Goal: Task Accomplishment & Management: Use online tool/utility

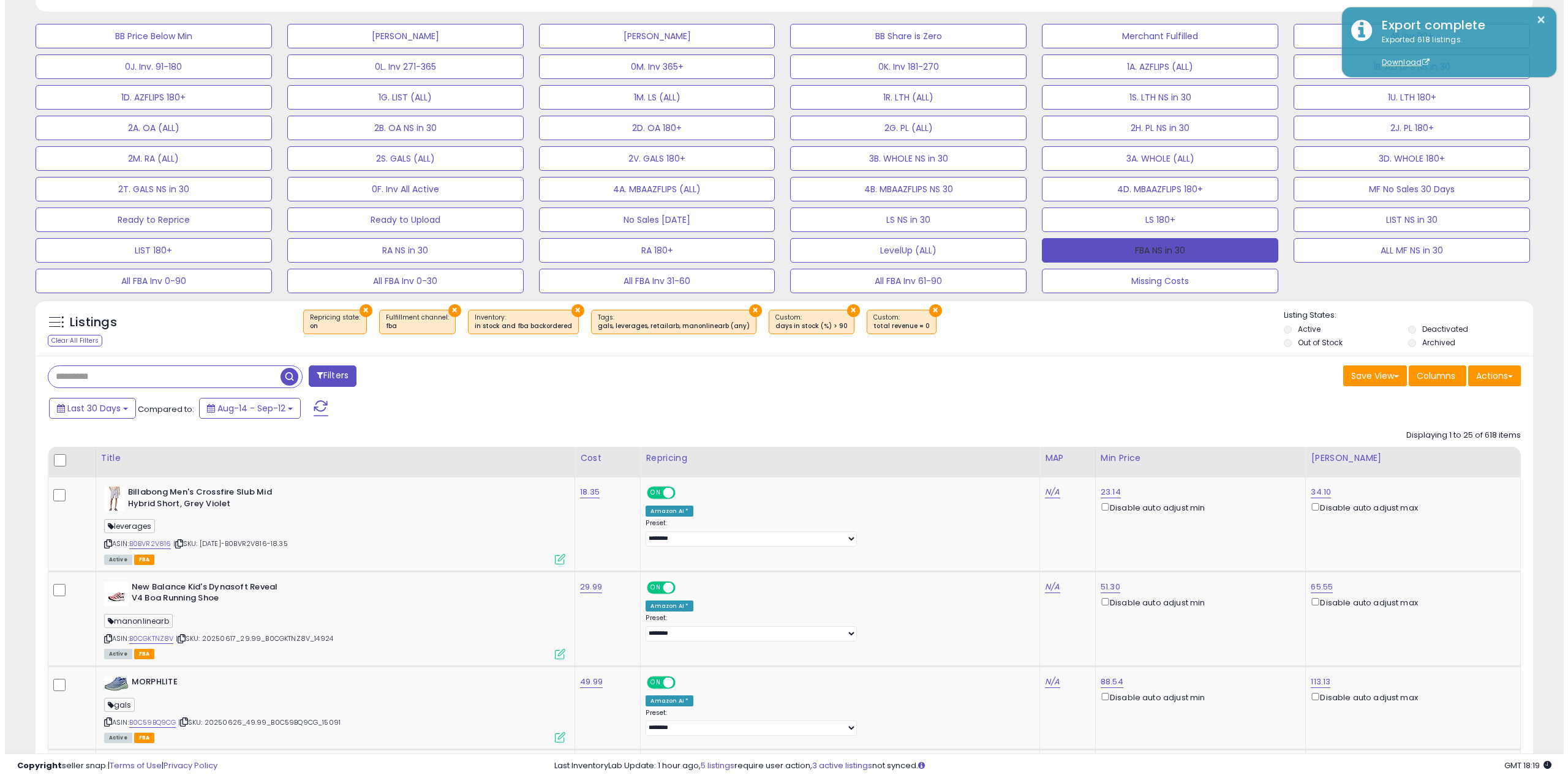
scroll to position [360, 0]
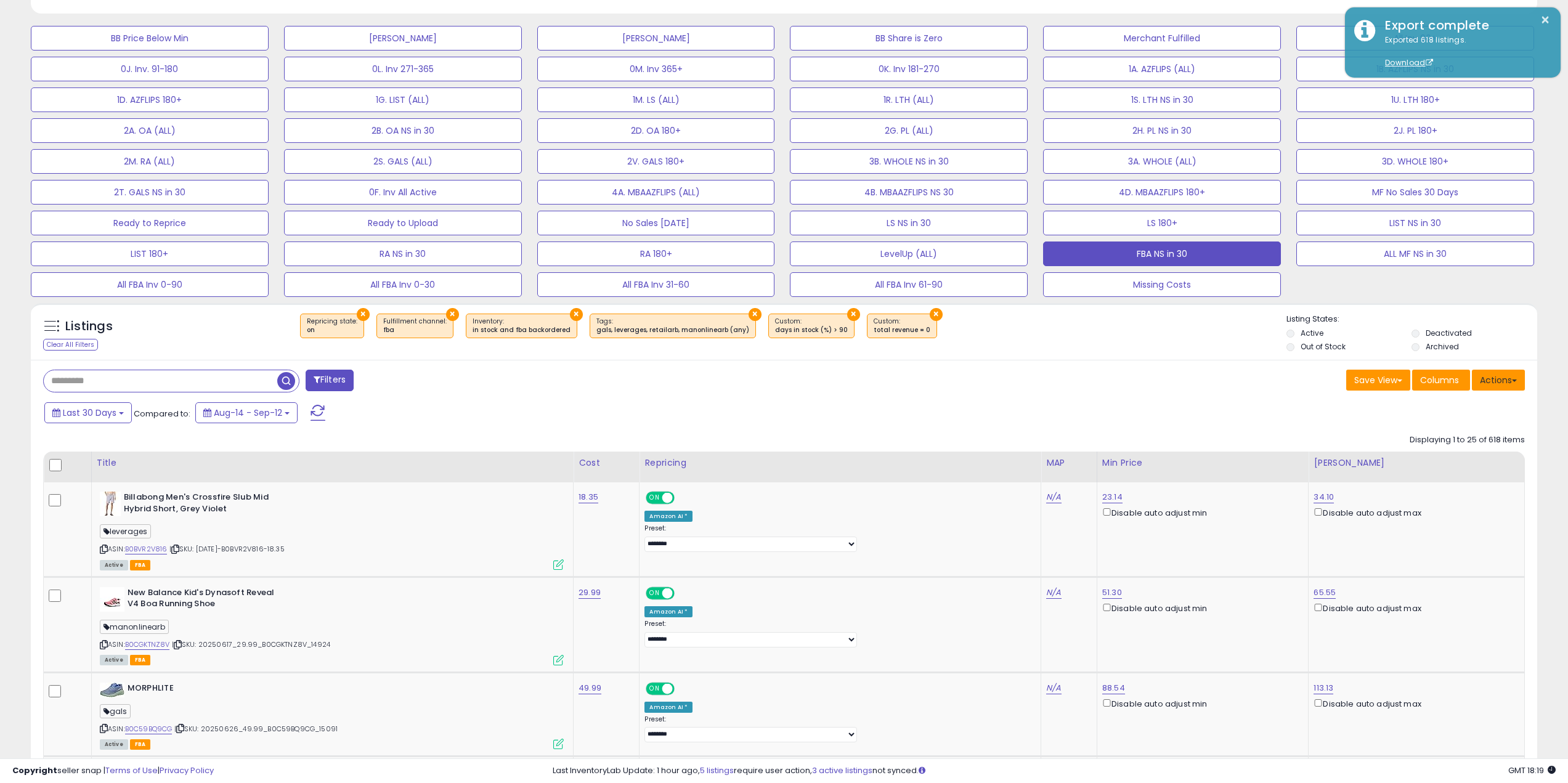
click at [1501, 385] on button "Actions" at bounding box center [1498, 380] width 53 height 21
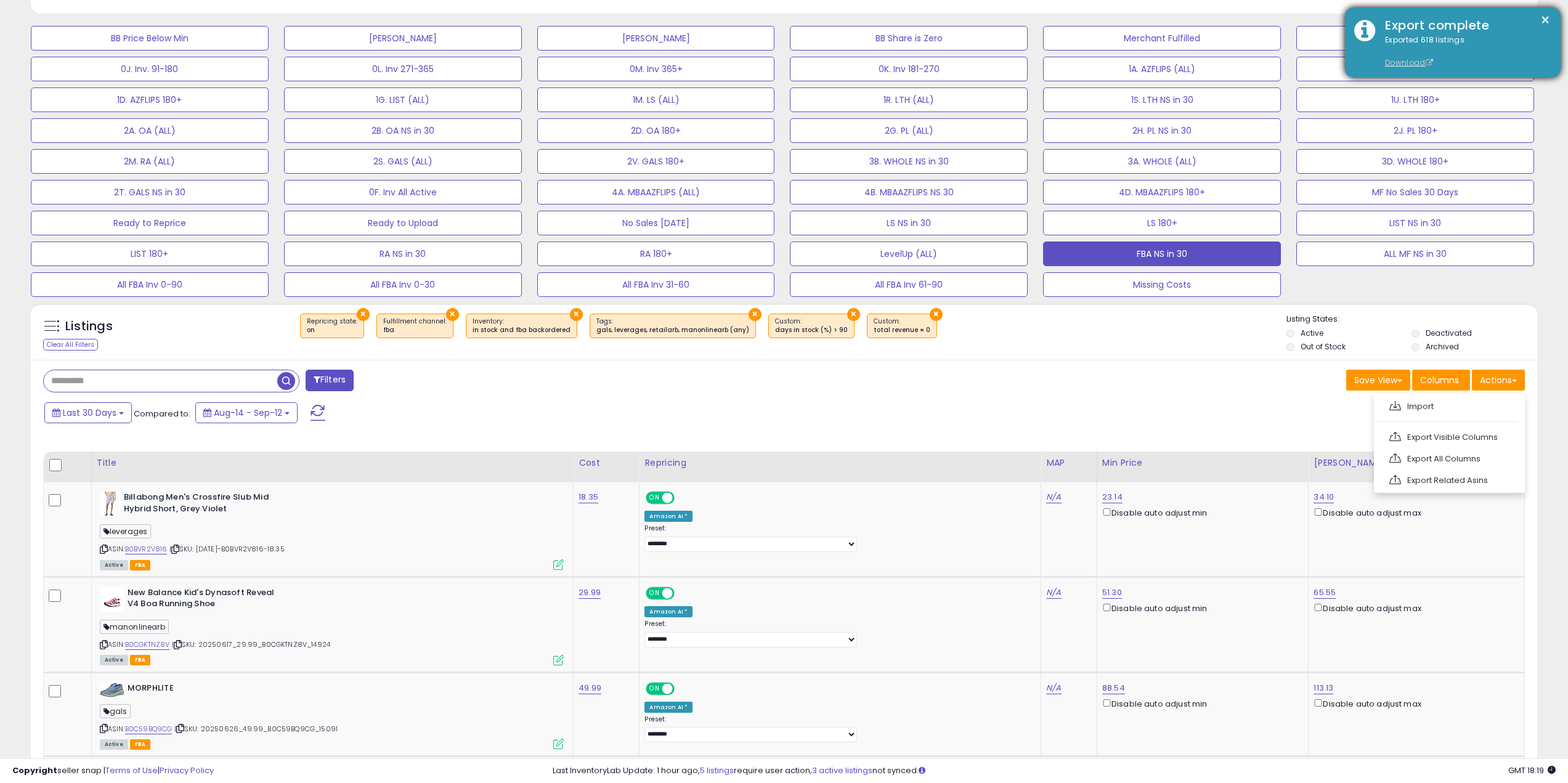
click at [1406, 66] on link "Download" at bounding box center [1409, 62] width 48 height 11
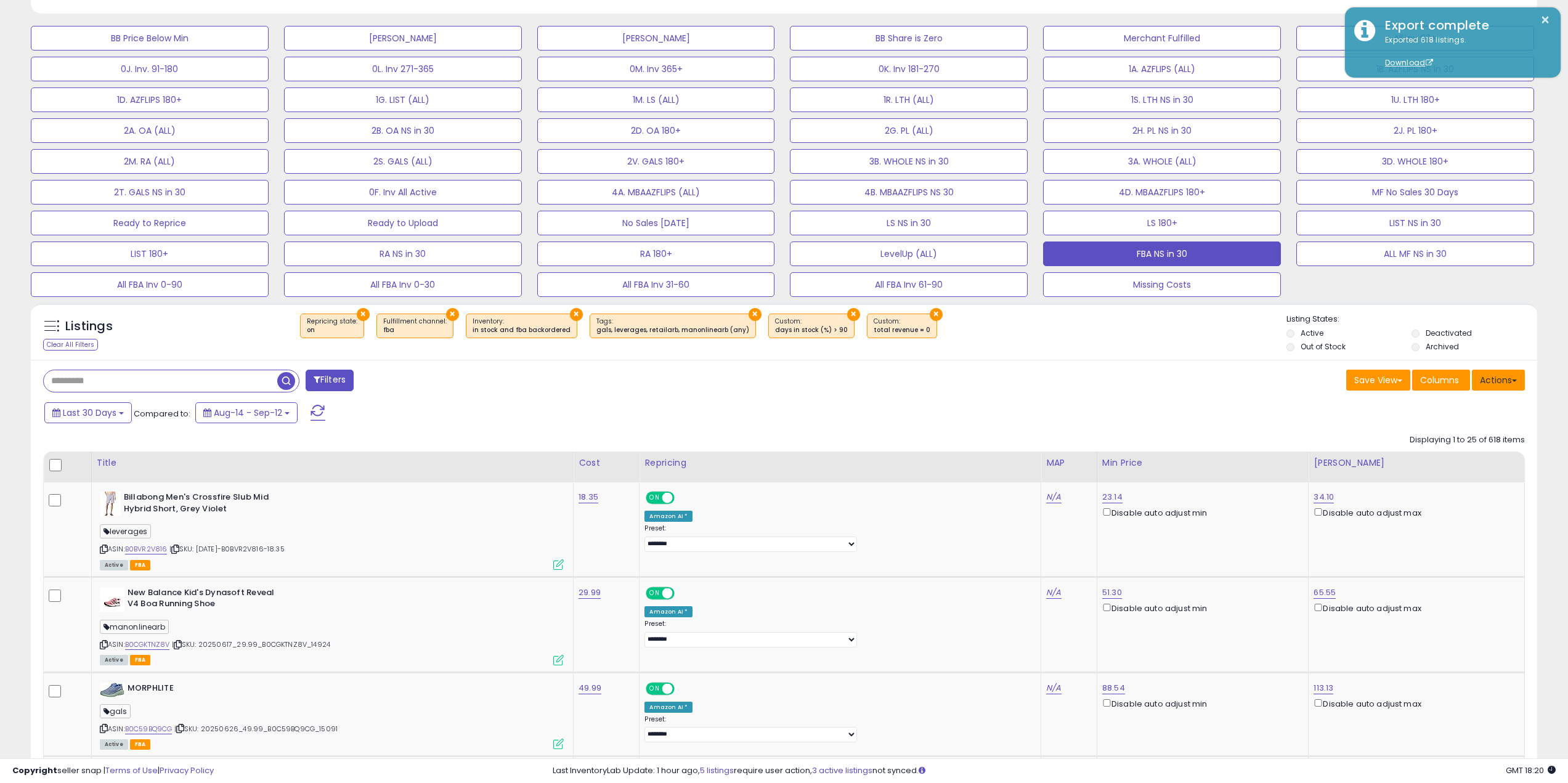
click at [1488, 389] on button "Actions" at bounding box center [1498, 380] width 53 height 21
click at [1474, 410] on link "Import" at bounding box center [1448, 406] width 135 height 19
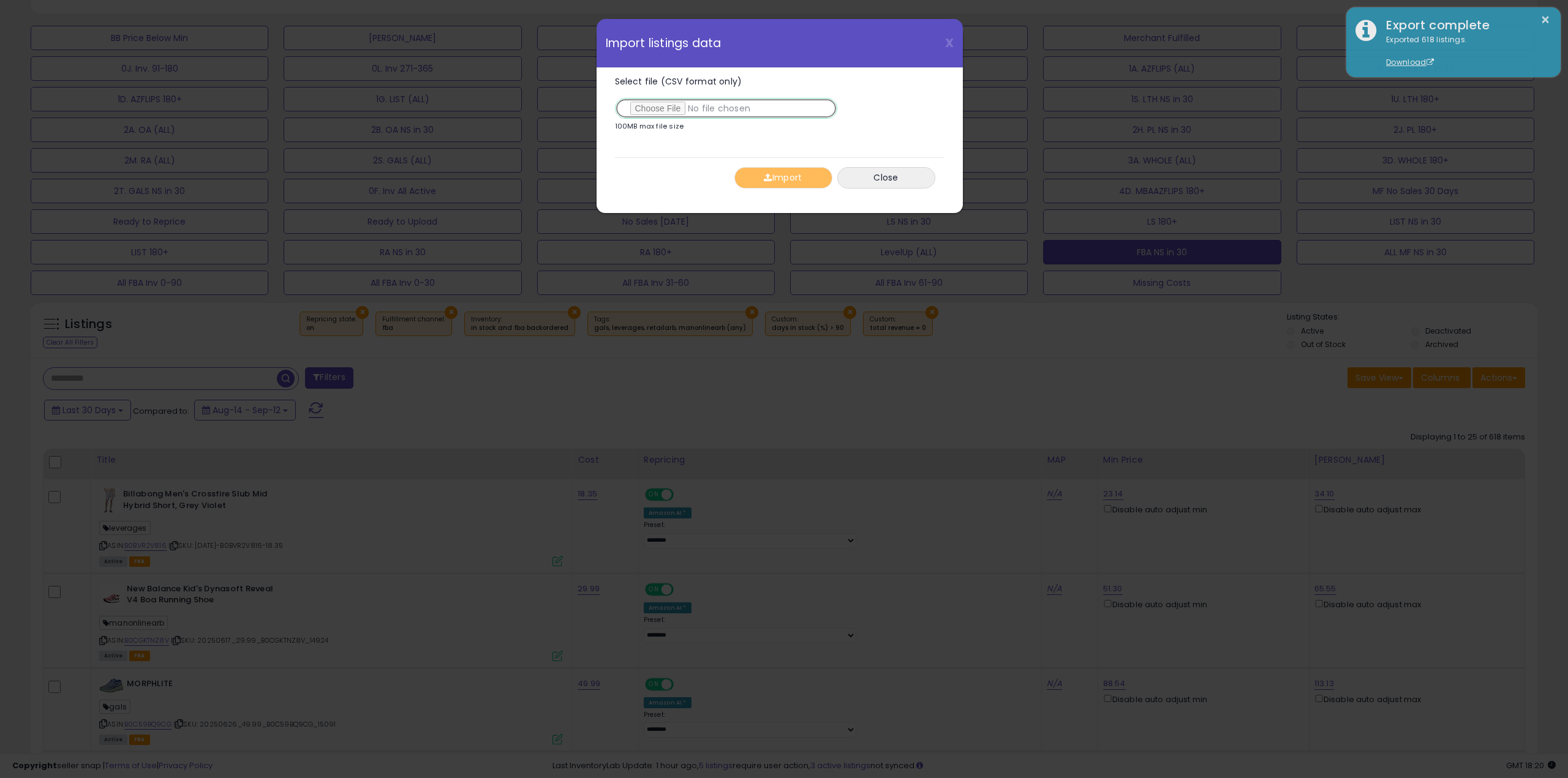
click at [657, 106] on input "Select file (CSV format only)" at bounding box center [726, 109] width 222 height 21
click at [756, 173] on button "Import" at bounding box center [783, 178] width 98 height 21
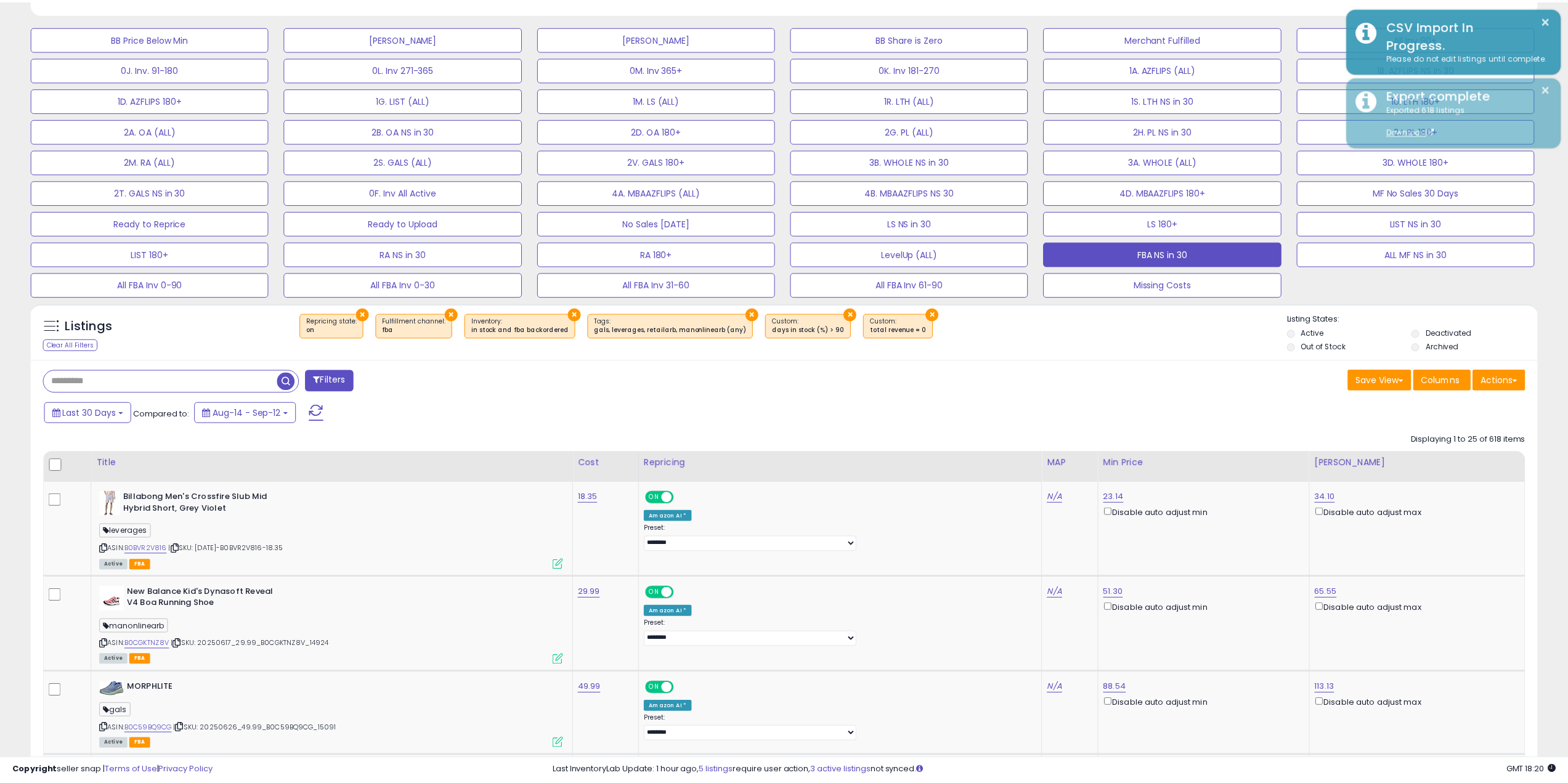
scroll to position [616059, 615255]
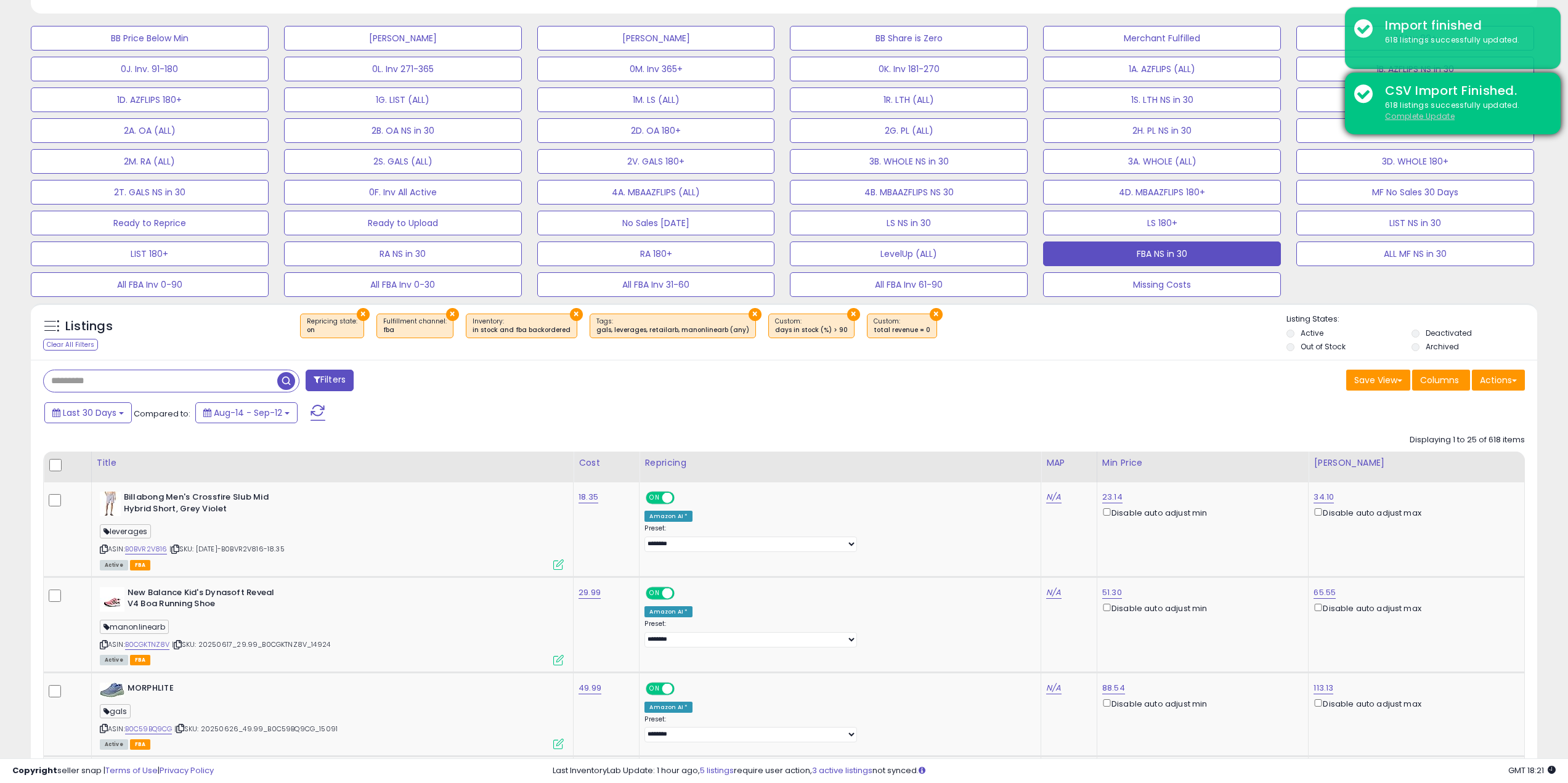
click at [1405, 115] on u "Complete Update" at bounding box center [1419, 116] width 70 height 11
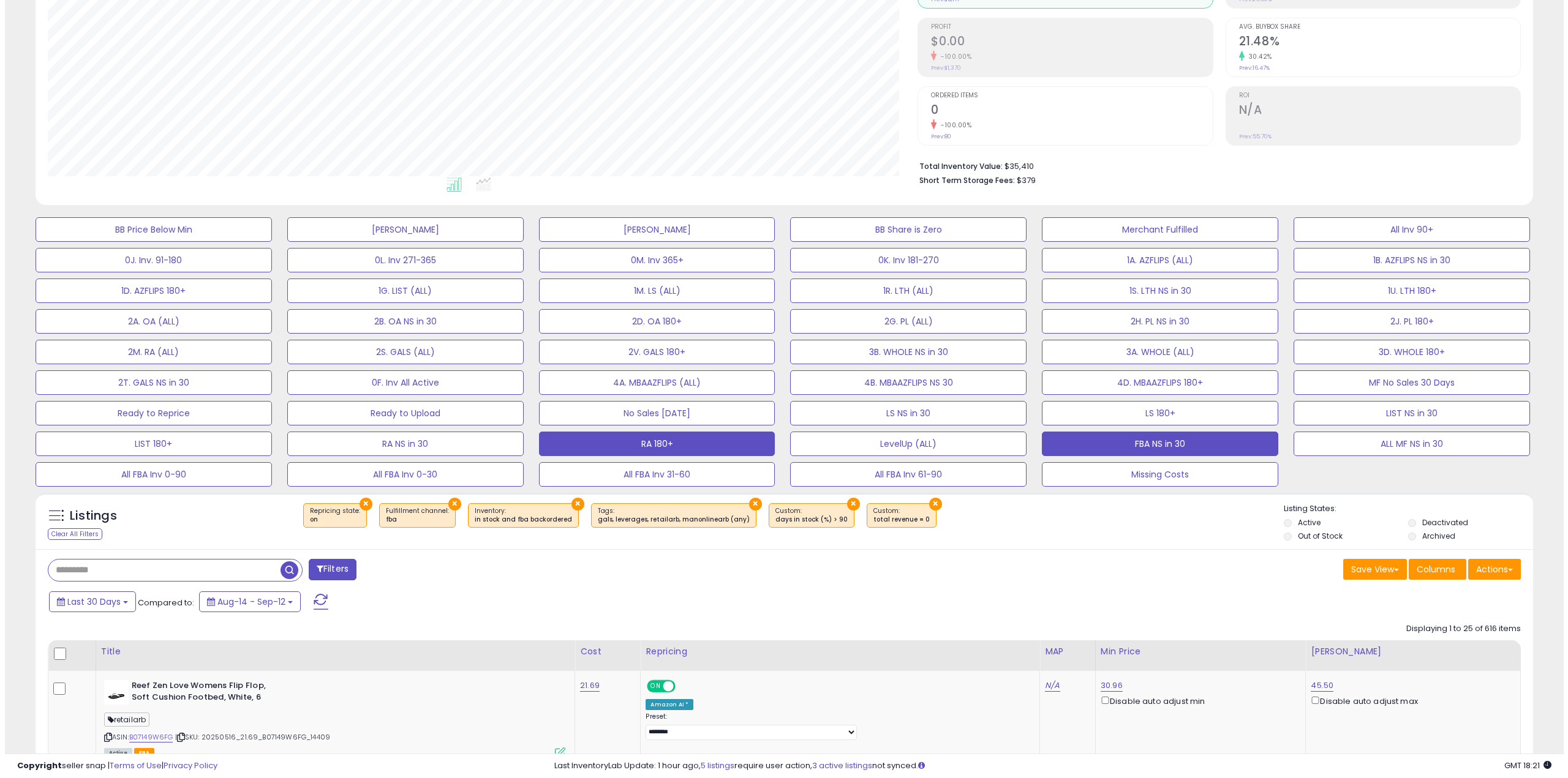
scroll to position [251, 871]
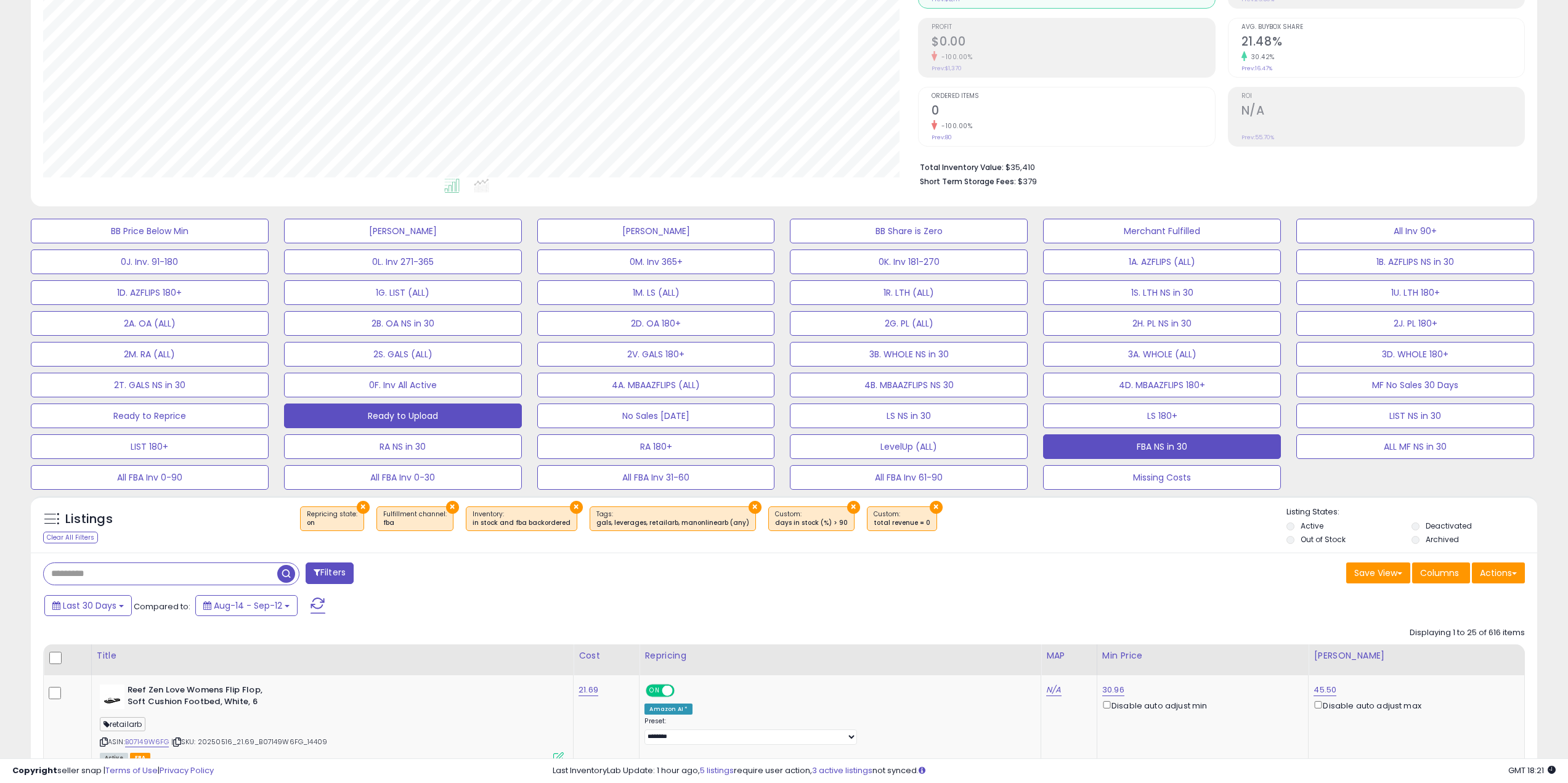
click at [427, 417] on button "Ready to Upload" at bounding box center [403, 416] width 238 height 25
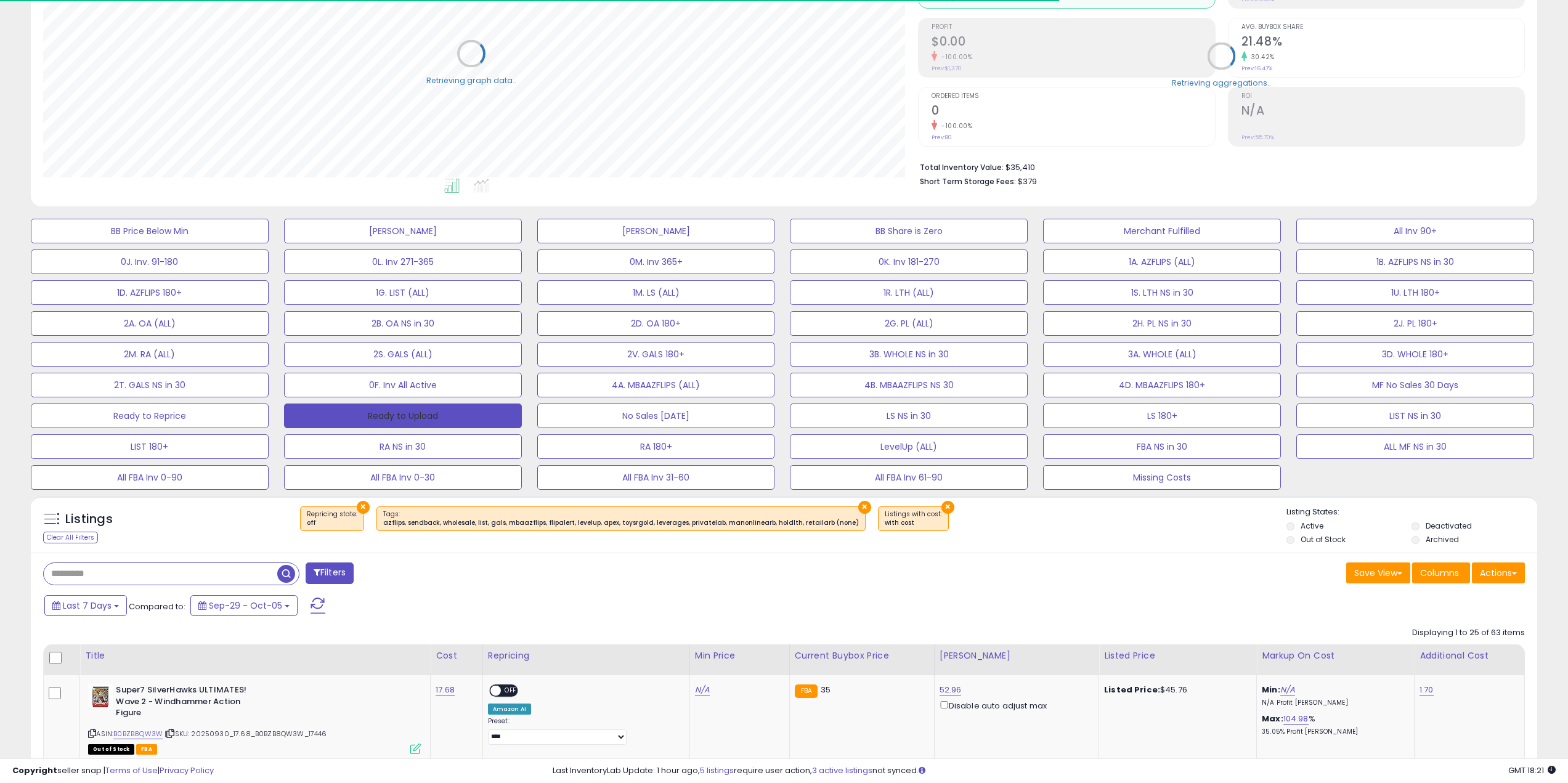
scroll to position [616059, 615255]
click at [1503, 569] on button "Actions" at bounding box center [1498, 573] width 53 height 21
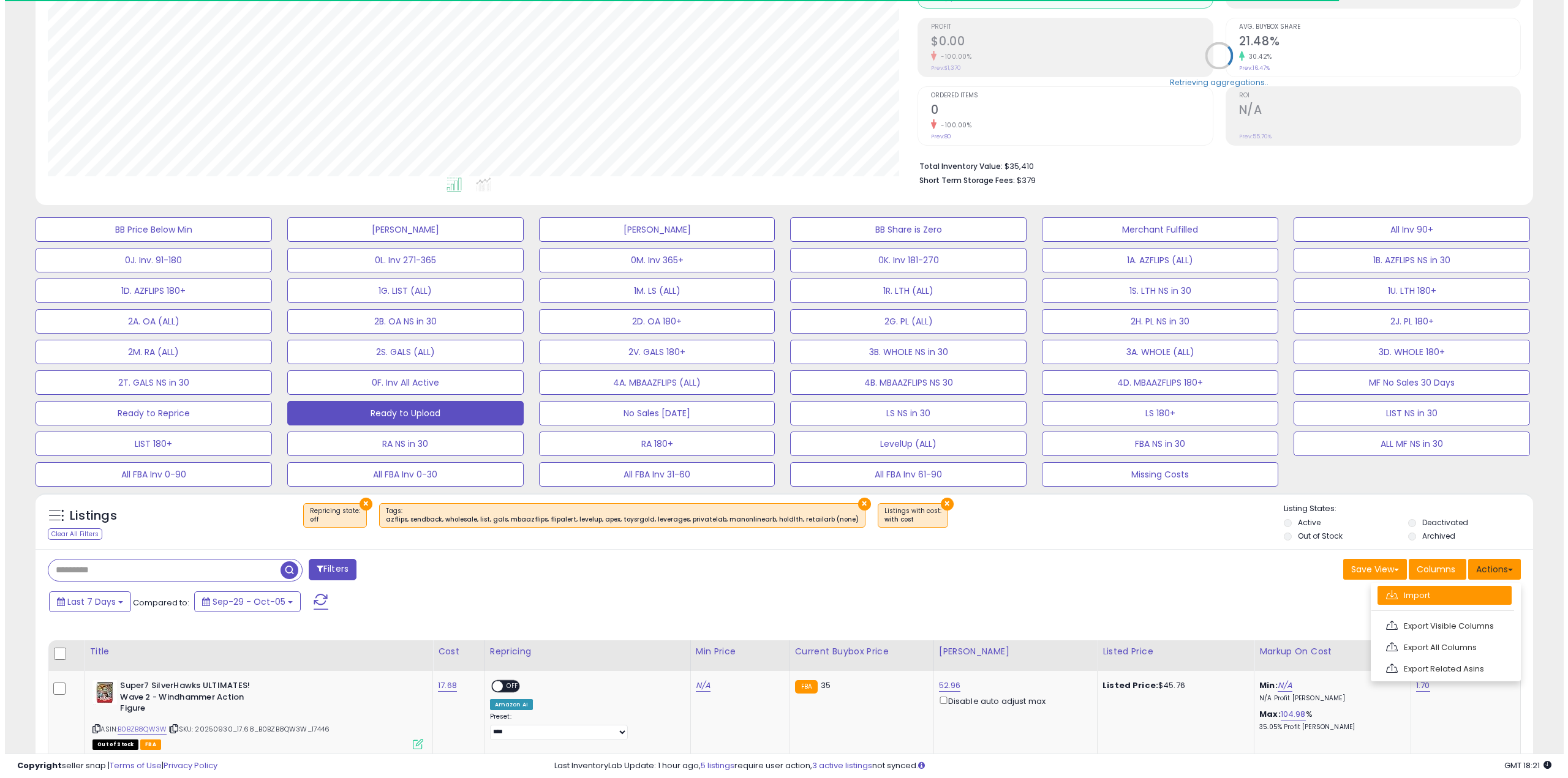
scroll to position [251, 871]
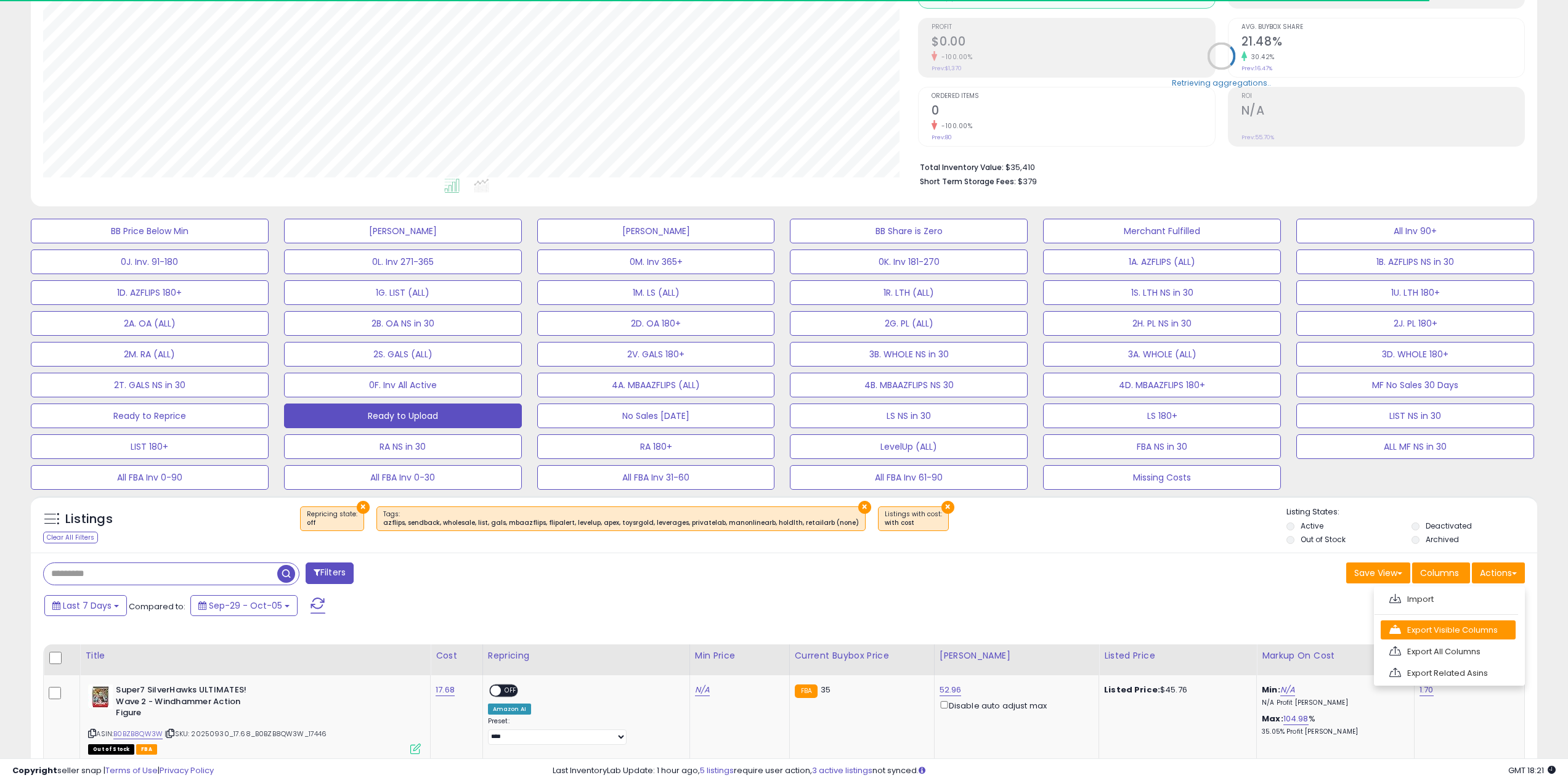
click at [1467, 625] on link "Export Visible Columns" at bounding box center [1448, 629] width 135 height 19
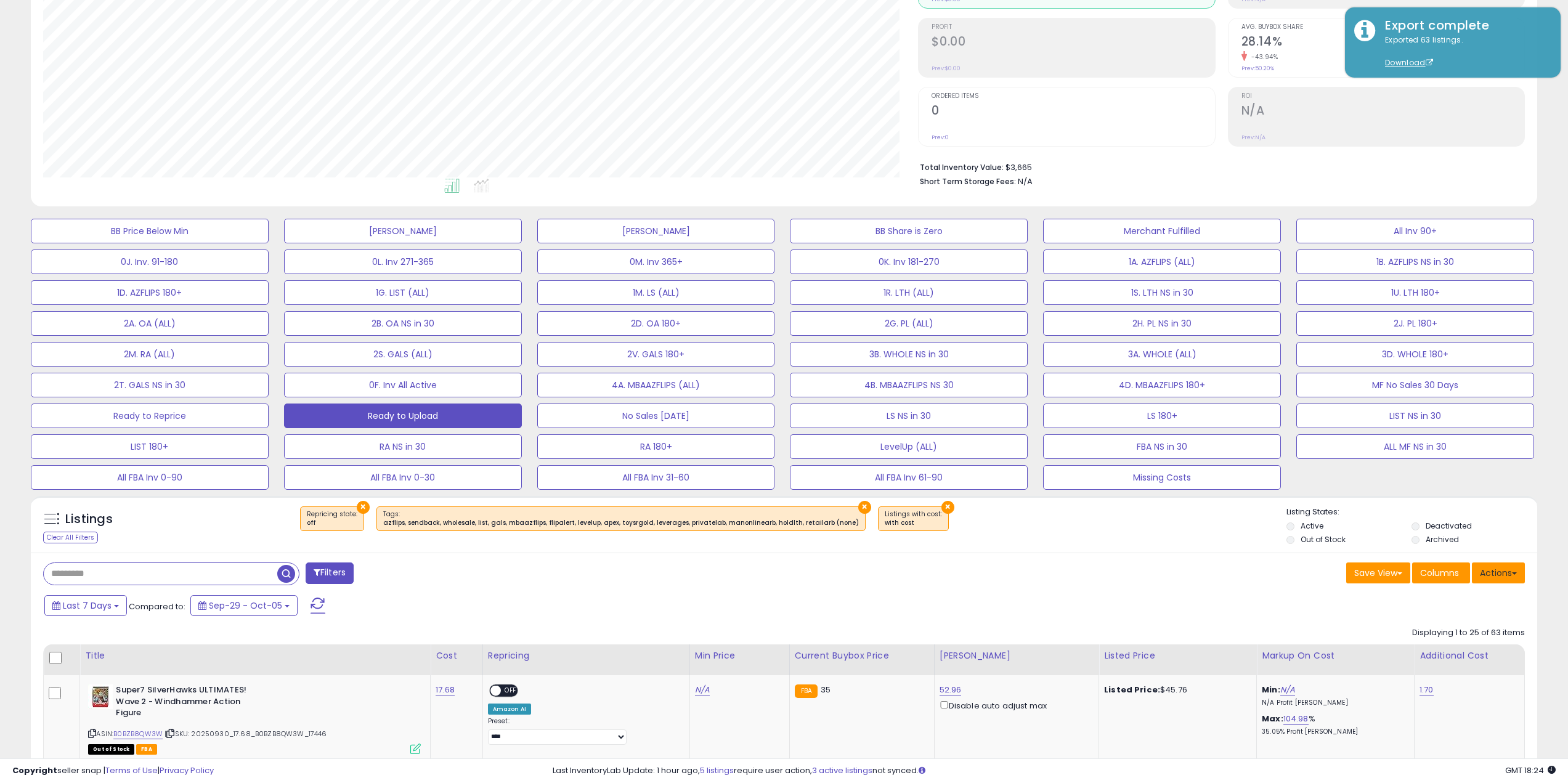
click at [1483, 566] on button "Actions" at bounding box center [1498, 573] width 53 height 21
click at [1476, 606] on link "Import" at bounding box center [1448, 599] width 135 height 19
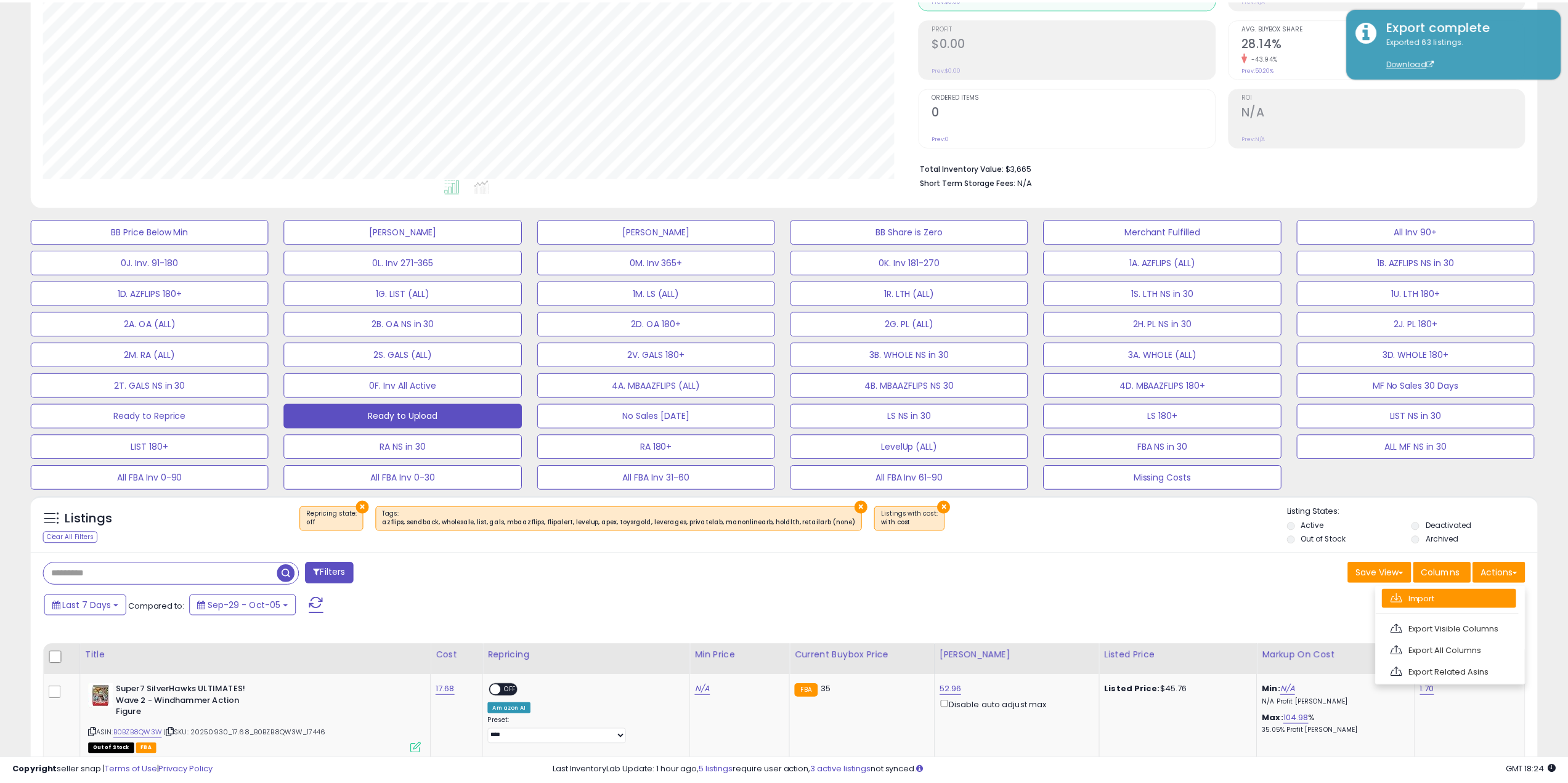
scroll to position [253, 881]
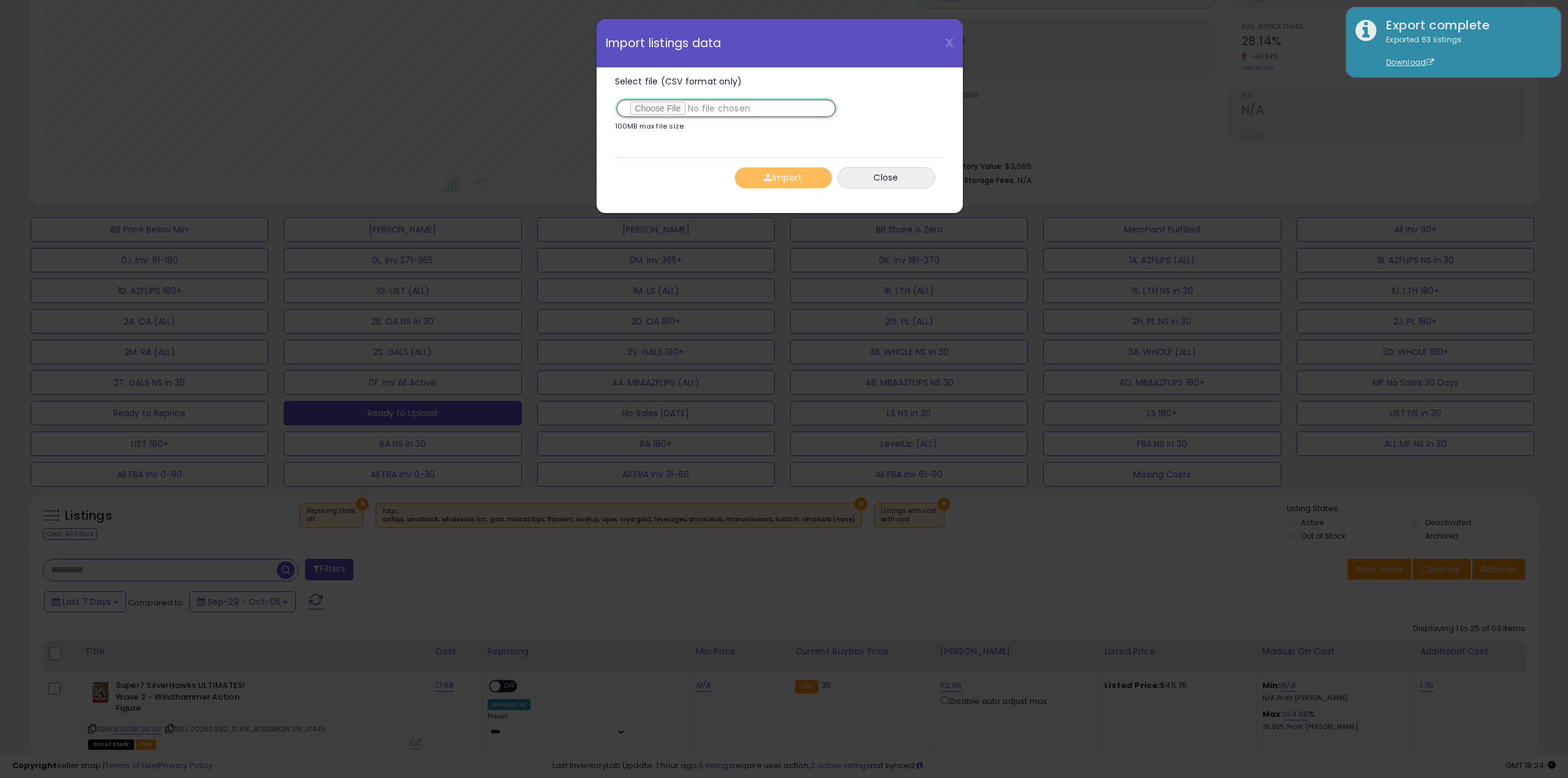
click at [648, 112] on input "Select file (CSV format only)" at bounding box center [726, 109] width 222 height 21
type input "**********"
click at [759, 182] on button "Import" at bounding box center [783, 178] width 98 height 21
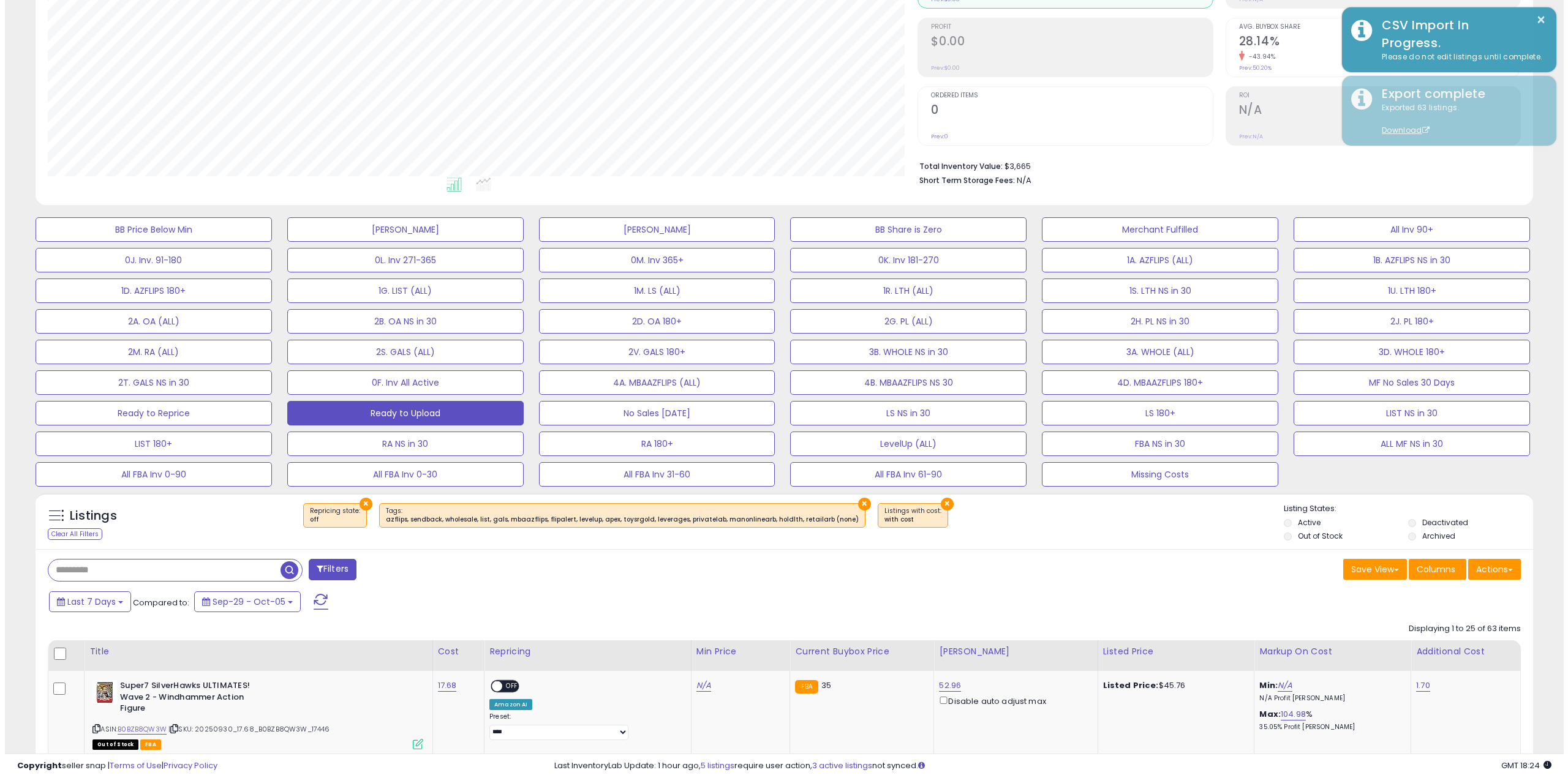
scroll to position [612125, 611730]
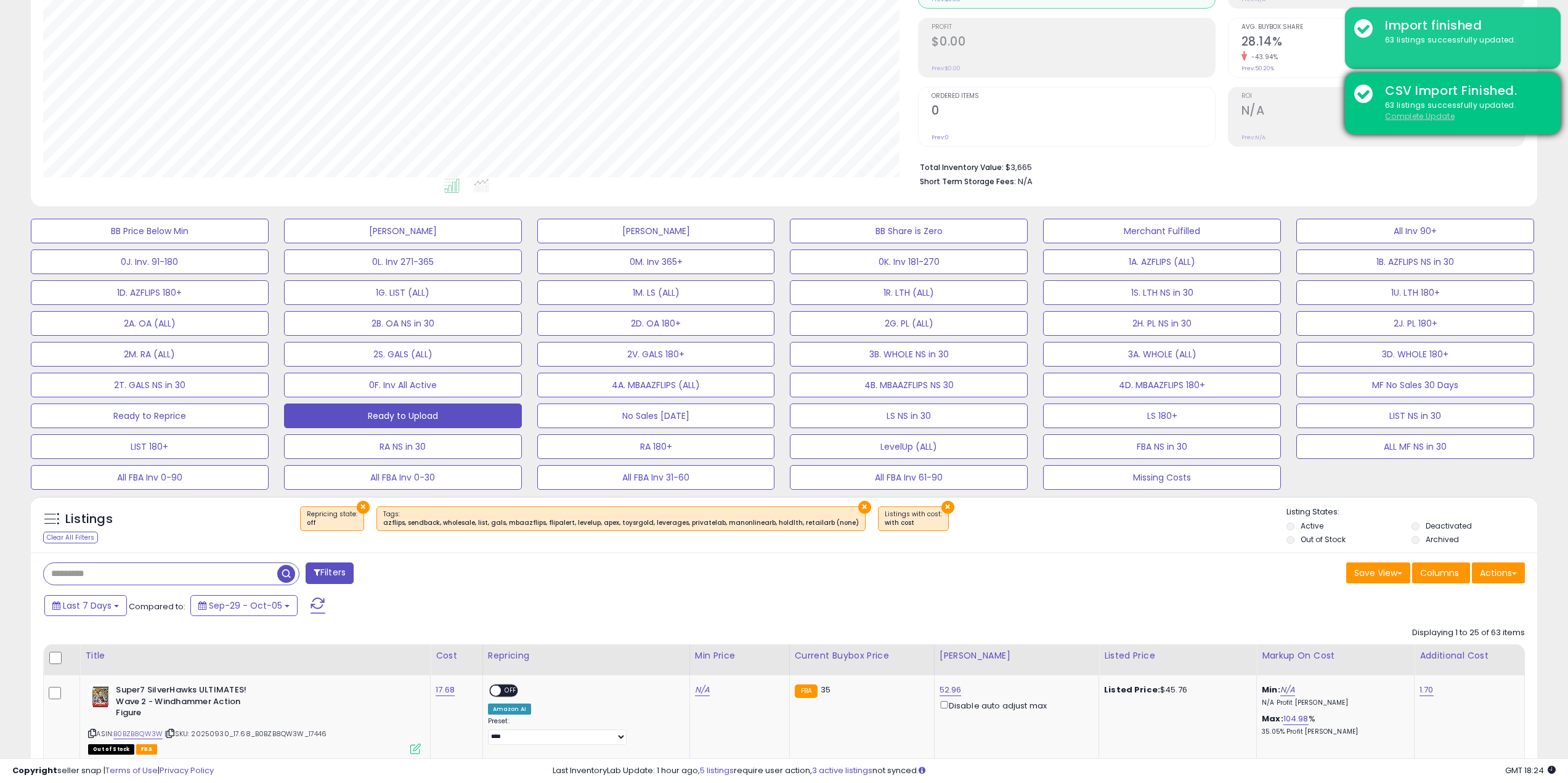
click at [1416, 115] on u "Complete Update" at bounding box center [1419, 116] width 70 height 11
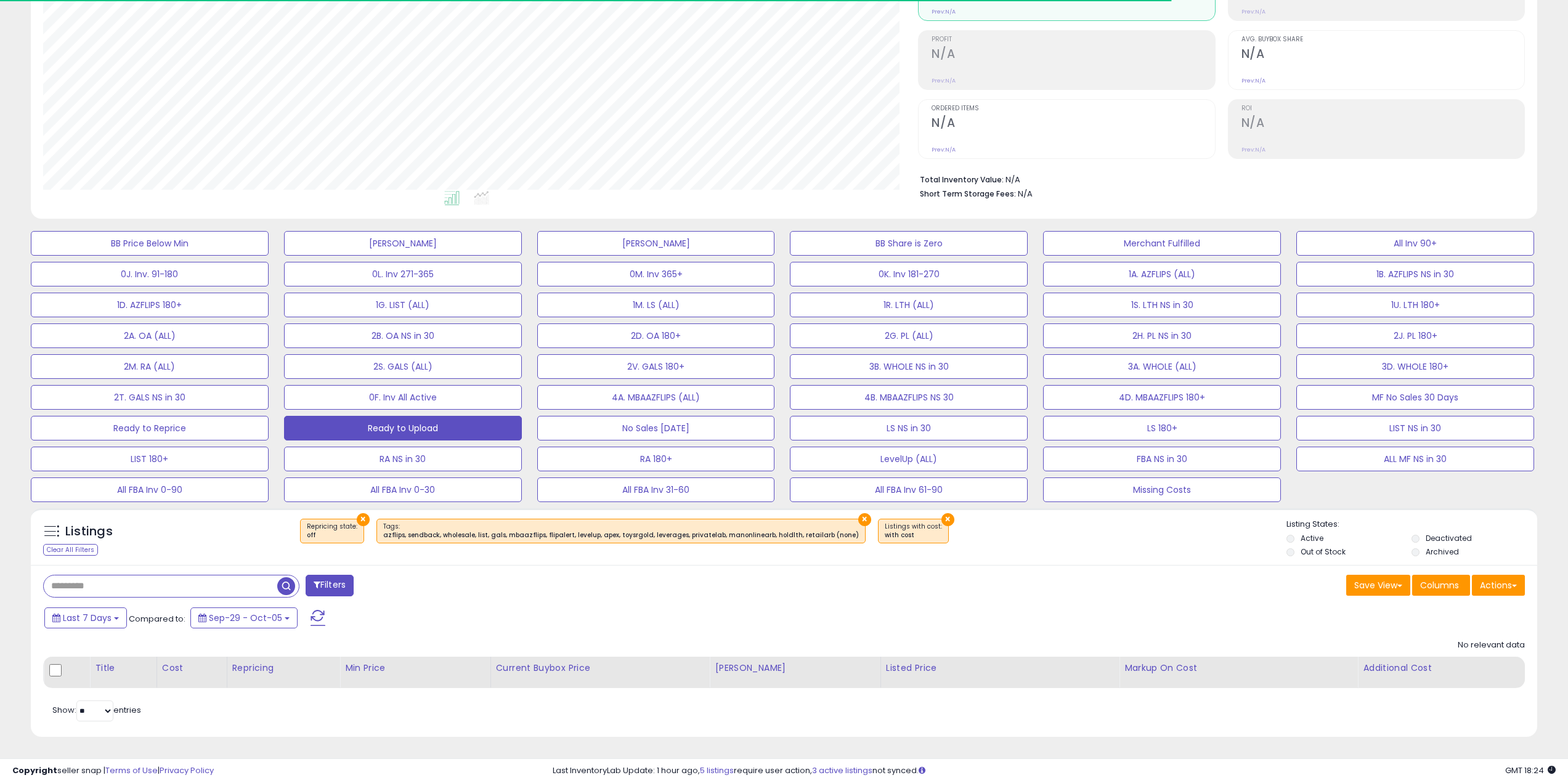
scroll to position [253, 876]
